Goal: Find specific page/section: Find specific page/section

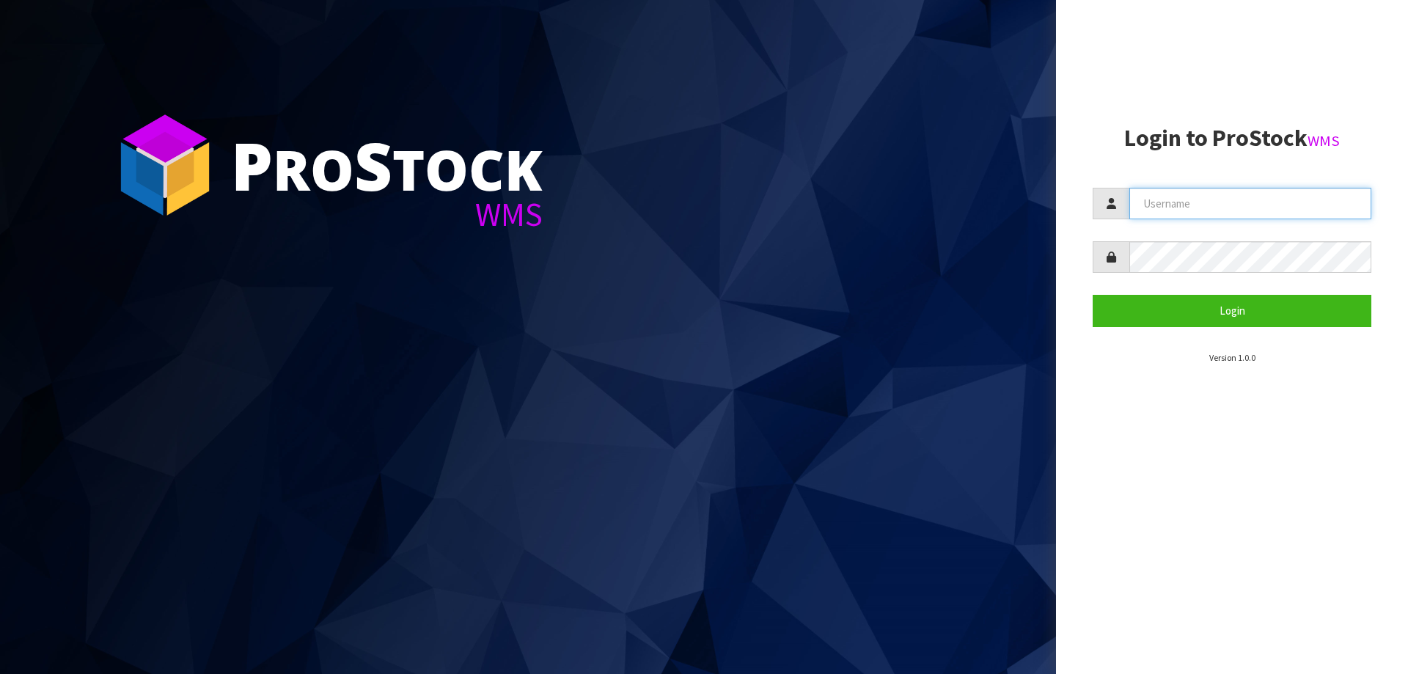
click at [1241, 202] on input "text" at bounding box center [1250, 204] width 242 height 32
paste input "KitchenAid"
type input "KitchenAid"
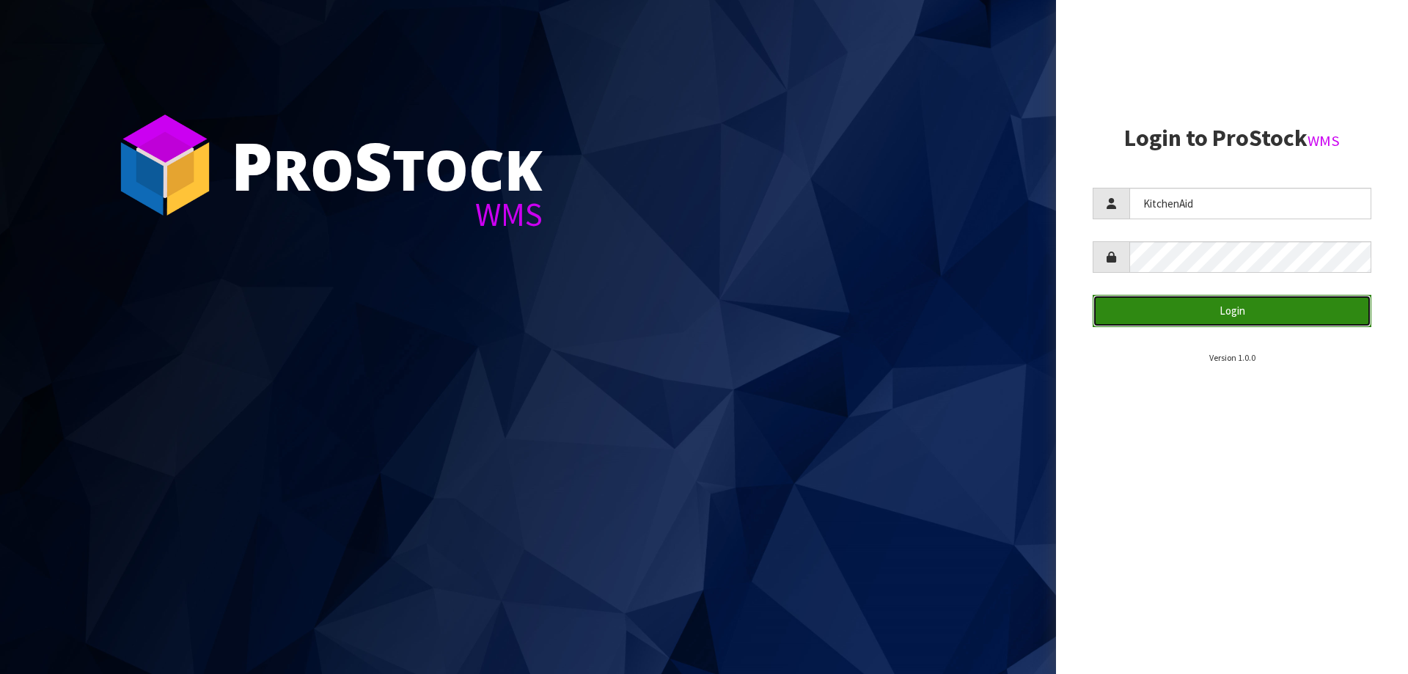
drag, startPoint x: 1194, startPoint y: 304, endPoint x: 1183, endPoint y: 296, distance: 13.6
click at [1184, 299] on button "Login" at bounding box center [1231, 311] width 279 height 32
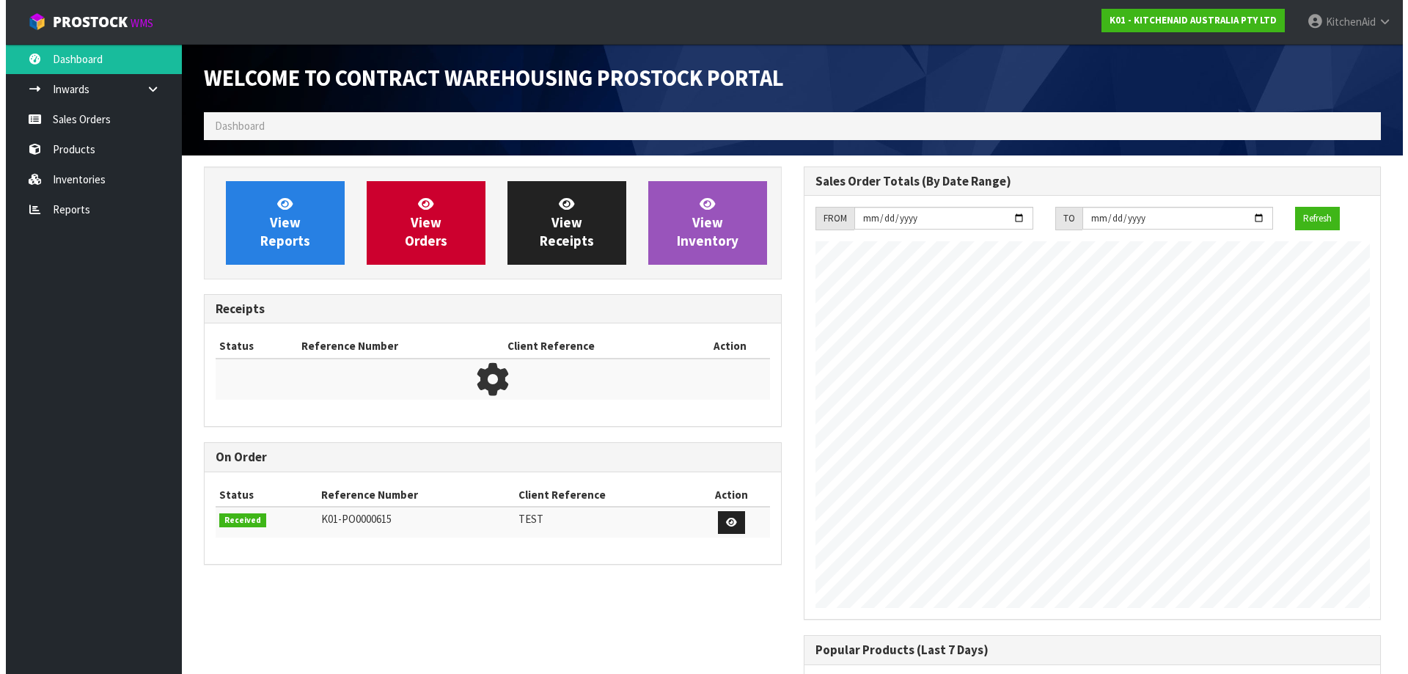
scroll to position [813, 599]
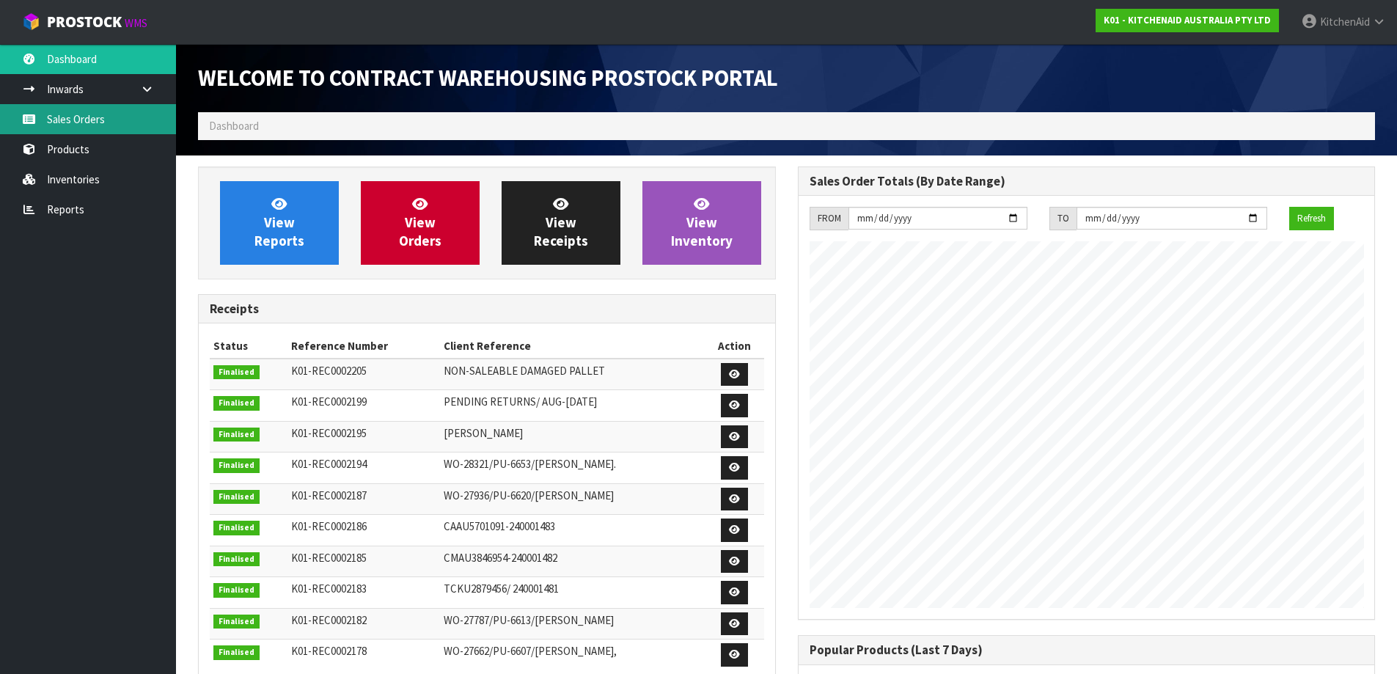
click at [83, 124] on link "Sales Orders" at bounding box center [88, 119] width 176 height 30
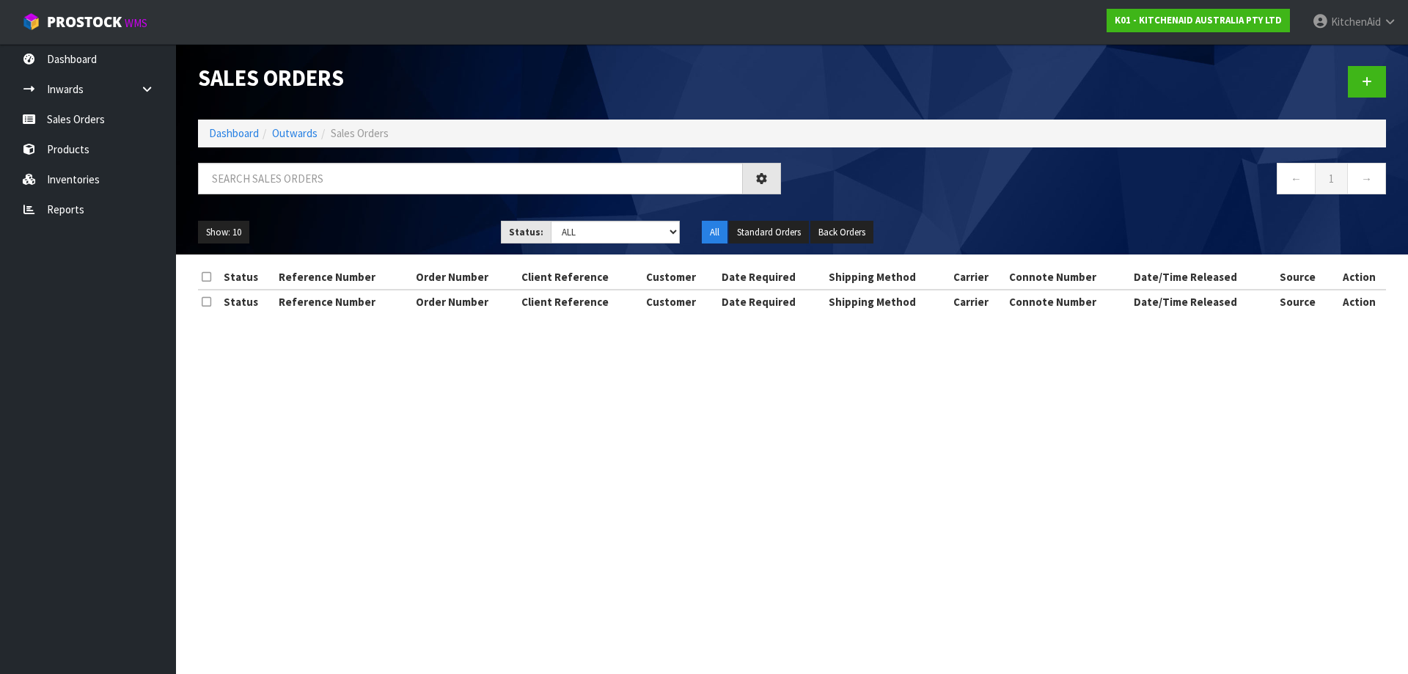
click at [73, 148] on div "Sales Orders Dashboard Outwards Sales Orders ← 1 → Show: 10 5 10 25 50 Status: …" at bounding box center [704, 169] width 1408 height 339
click at [72, 150] on link "Products" at bounding box center [88, 149] width 176 height 30
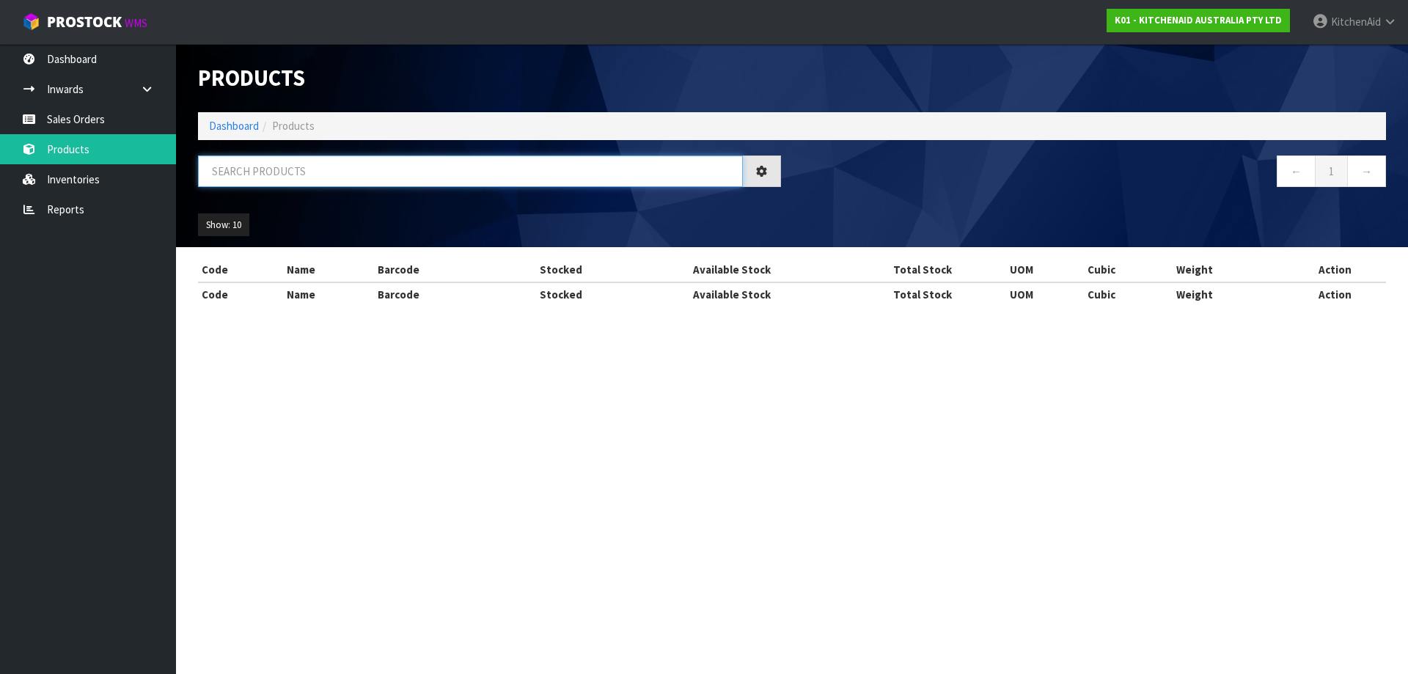
click at [263, 163] on input "text" at bounding box center [470, 171] width 545 height 32
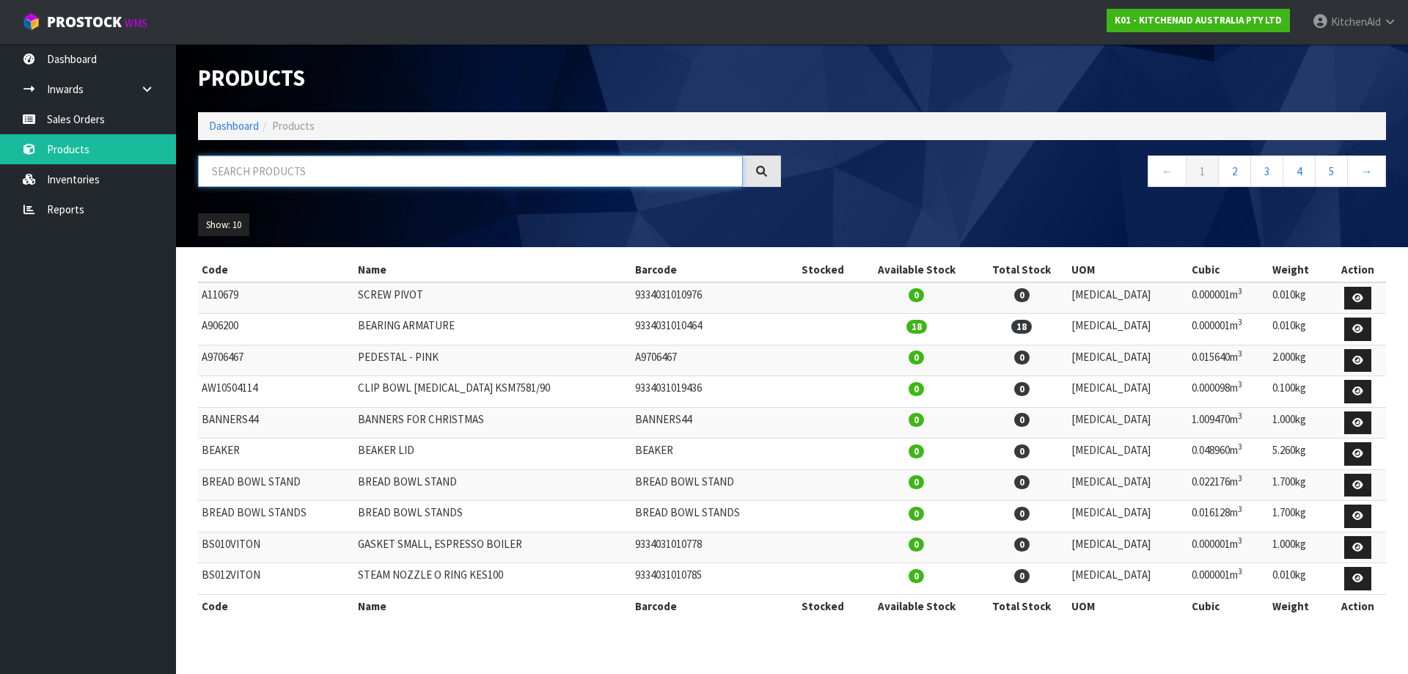
paste input "5KEK1701APL"
type input "5KEK1701APL"
